Goal: Book appointment/travel/reservation

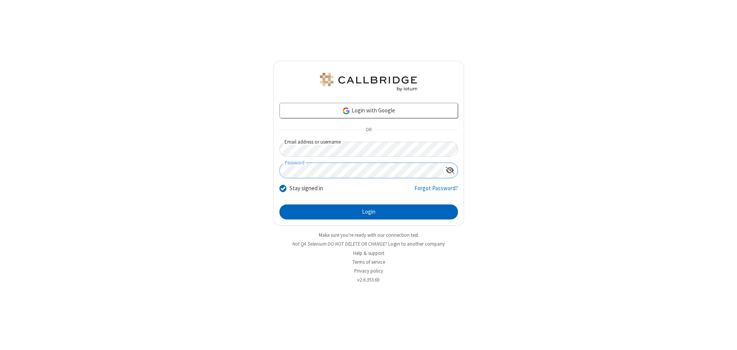
click at [369, 212] on button "Login" at bounding box center [369, 212] width 179 height 15
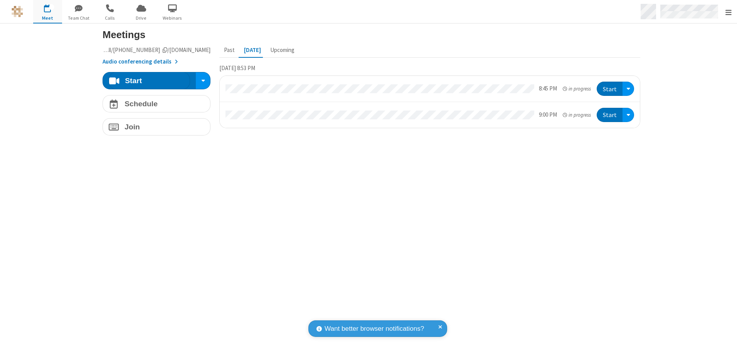
click at [728, 12] on span "Open menu" at bounding box center [729, 12] width 6 height 8
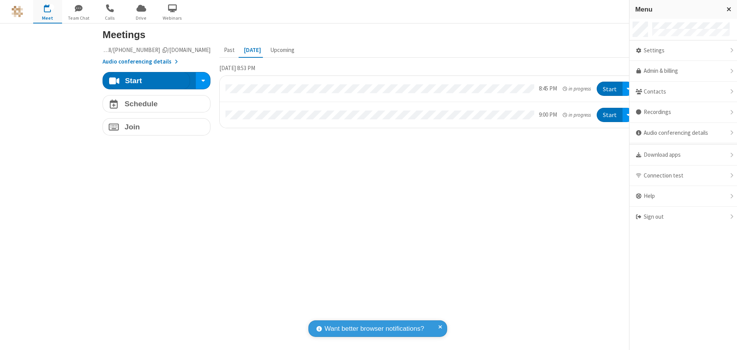
click at [47, 12] on span "button" at bounding box center [47, 8] width 29 height 13
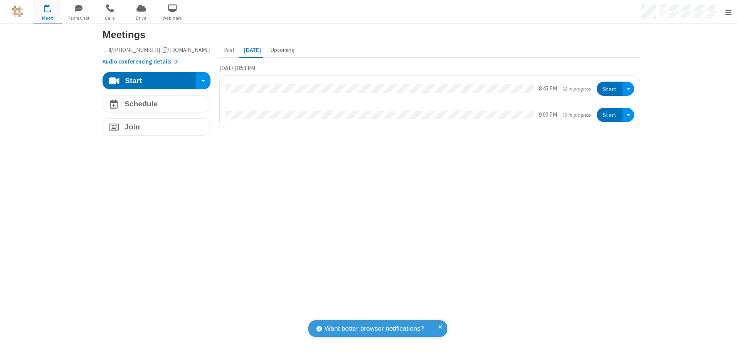
click at [47, 12] on span "button" at bounding box center [47, 8] width 29 height 13
click at [153, 104] on h4 "Schedule" at bounding box center [141, 103] width 33 height 7
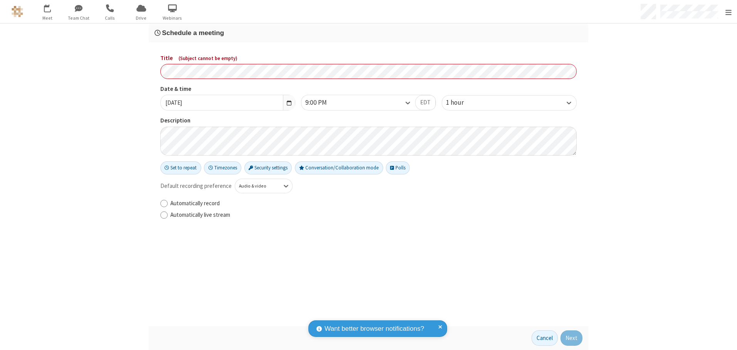
click at [366, 33] on h3 "Schedule a meeting" at bounding box center [369, 32] width 428 height 7
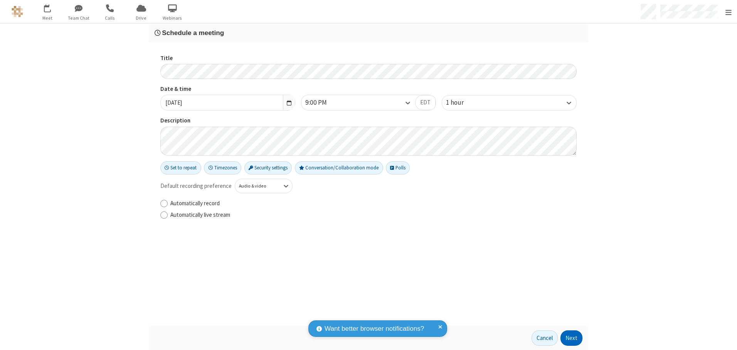
click at [569, 339] on button "Next" at bounding box center [572, 338] width 22 height 15
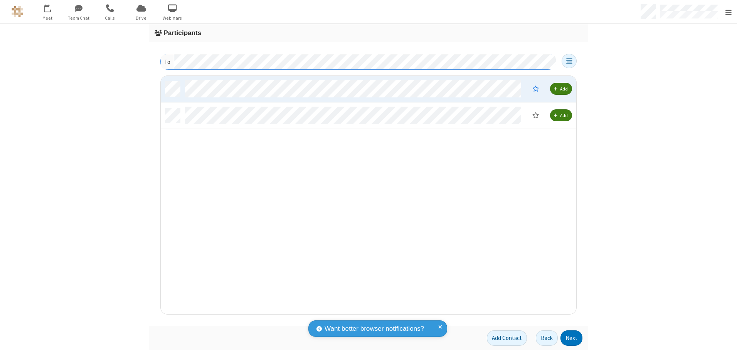
scroll to position [233, 410]
click at [569, 339] on button "Next" at bounding box center [572, 338] width 22 height 15
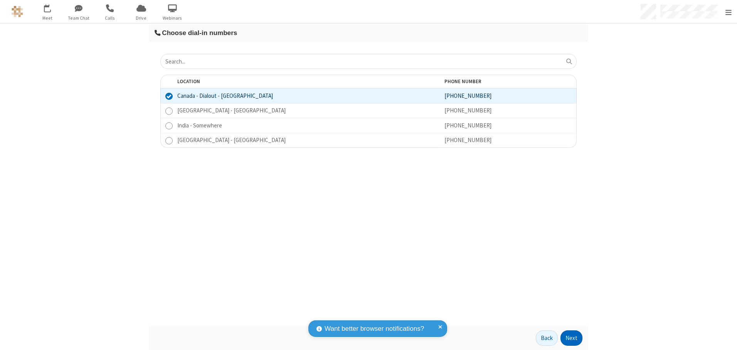
click at [569, 339] on button "Next" at bounding box center [572, 338] width 22 height 15
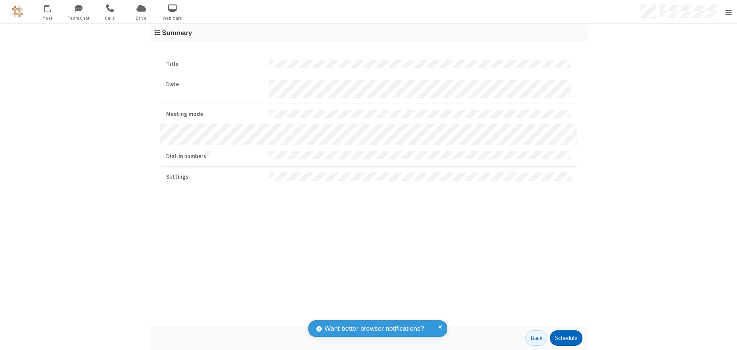
click at [563, 339] on button "Schedule" at bounding box center [566, 338] width 32 height 15
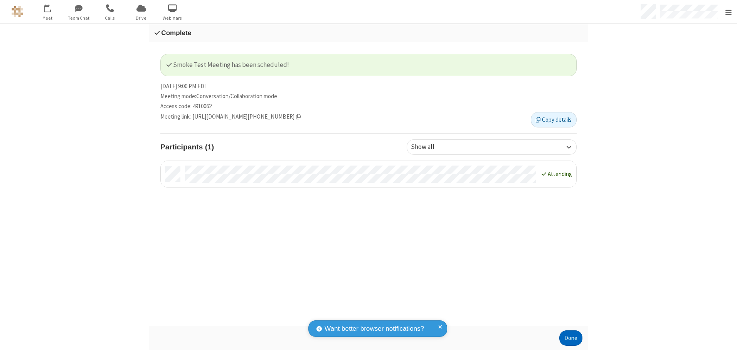
click at [568, 339] on button "Done" at bounding box center [570, 338] width 23 height 15
